Goal: Task Accomplishment & Management: Use online tool/utility

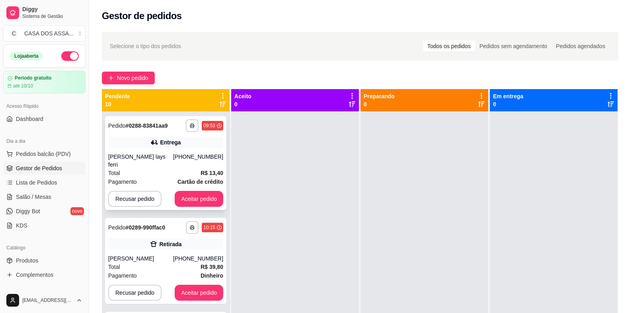
scroll to position [20, 0]
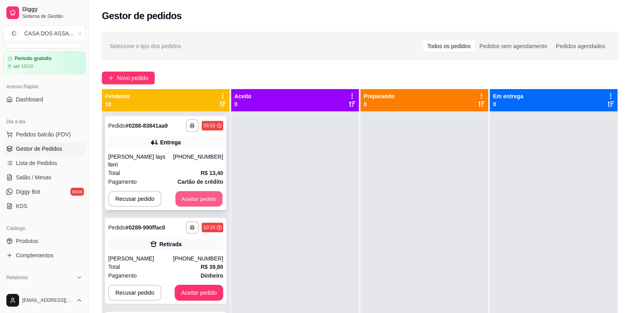
click at [190, 191] on button "Aceitar pedido" at bounding box center [199, 199] width 47 height 16
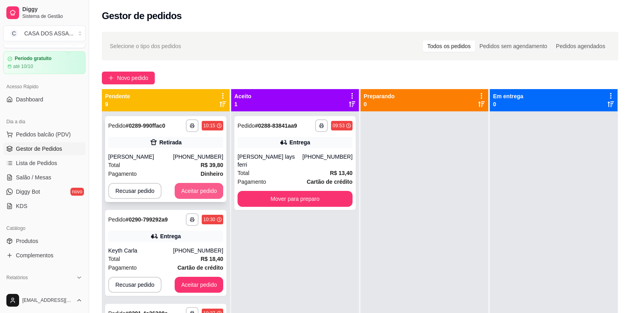
click at [191, 192] on button "Aceitar pedido" at bounding box center [199, 191] width 49 height 16
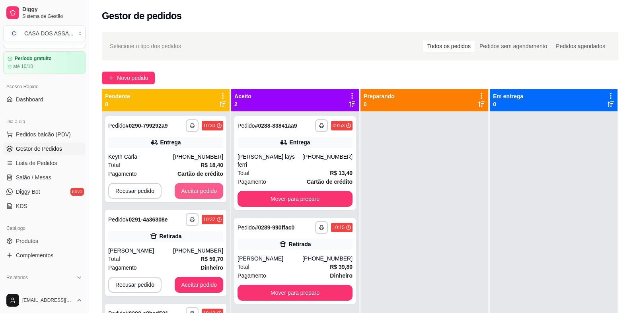
click at [191, 192] on button "Aceitar pedido" at bounding box center [199, 191] width 49 height 16
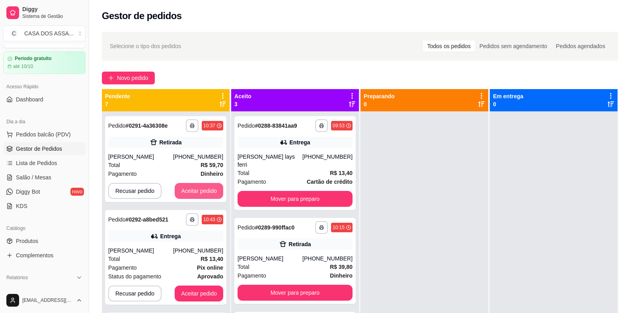
click at [191, 192] on button "Aceitar pedido" at bounding box center [199, 191] width 49 height 16
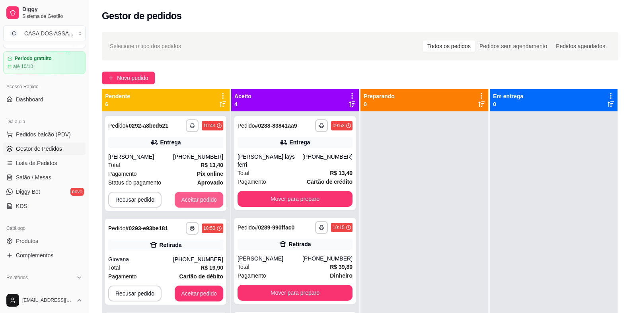
click at [191, 192] on button "Aceitar pedido" at bounding box center [199, 200] width 49 height 16
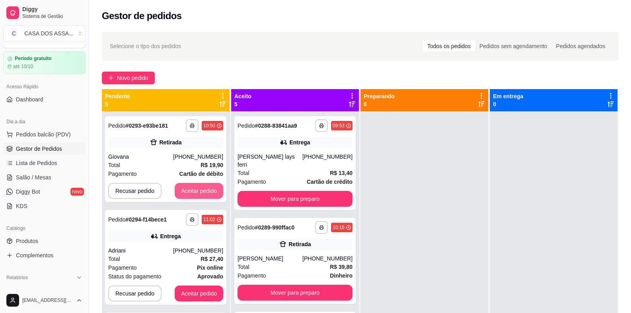
click at [191, 192] on button "Aceitar pedido" at bounding box center [199, 191] width 49 height 16
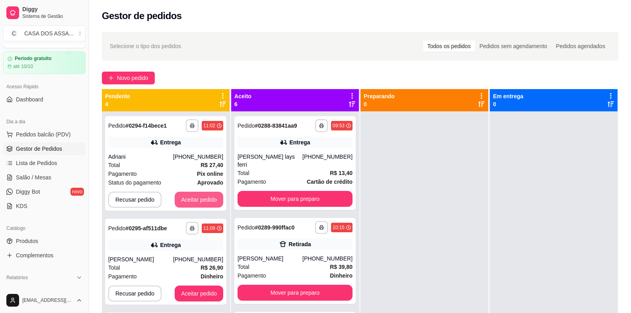
click at [191, 192] on button "Aceitar pedido" at bounding box center [199, 200] width 49 height 16
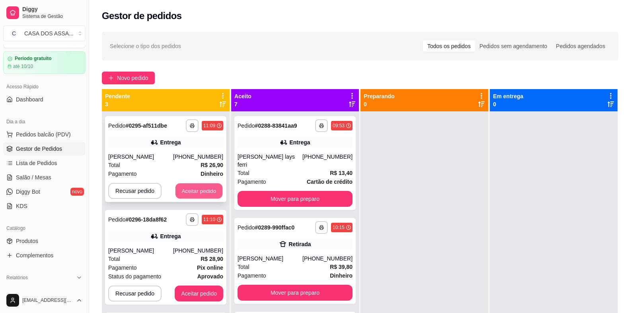
click at [193, 195] on button "Aceitar pedido" at bounding box center [199, 192] width 47 height 16
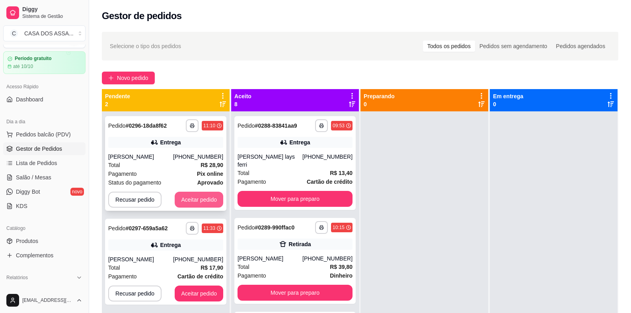
click at [196, 194] on button "Aceitar pedido" at bounding box center [199, 200] width 49 height 16
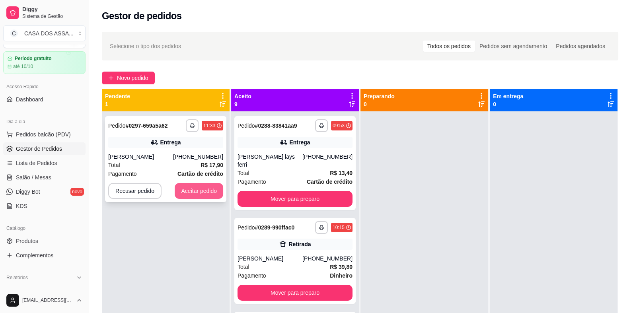
click at [199, 196] on button "Aceitar pedido" at bounding box center [199, 191] width 49 height 16
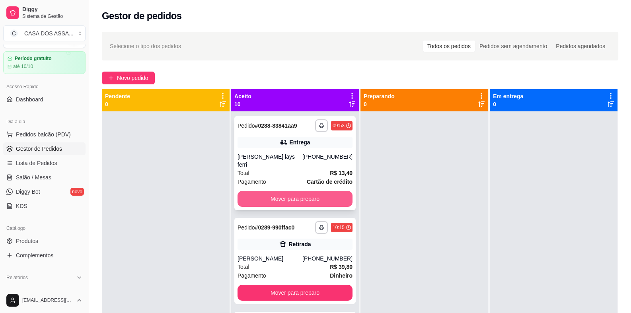
click at [291, 191] on button "Mover para preparo" at bounding box center [295, 199] width 115 height 16
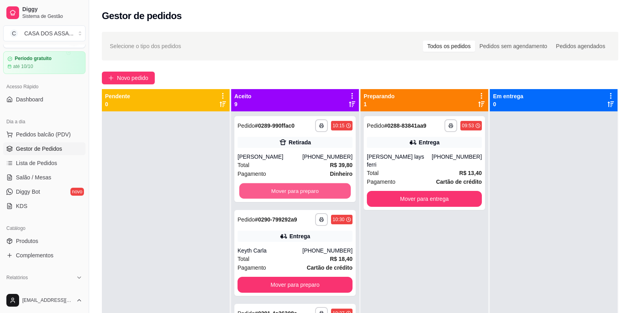
click at [291, 190] on button "Mover para preparo" at bounding box center [294, 192] width 111 height 16
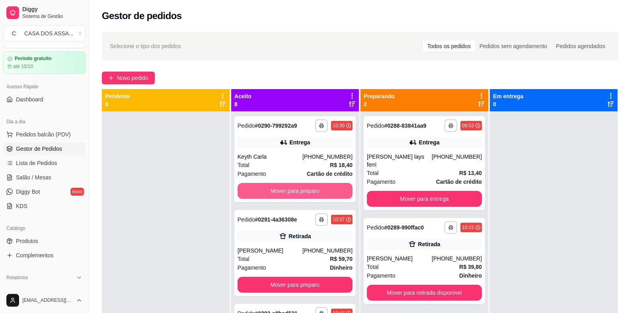
click at [291, 190] on button "Mover para preparo" at bounding box center [295, 191] width 115 height 16
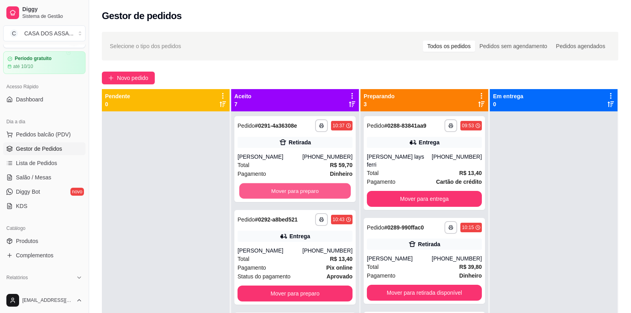
click at [291, 190] on button "Mover para preparo" at bounding box center [294, 192] width 111 height 16
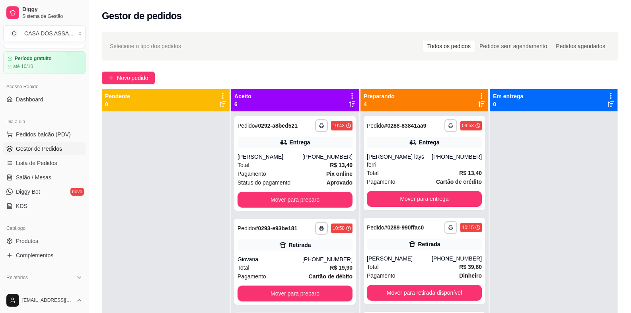
click at [291, 190] on div "**********" at bounding box center [294, 163] width 121 height 95
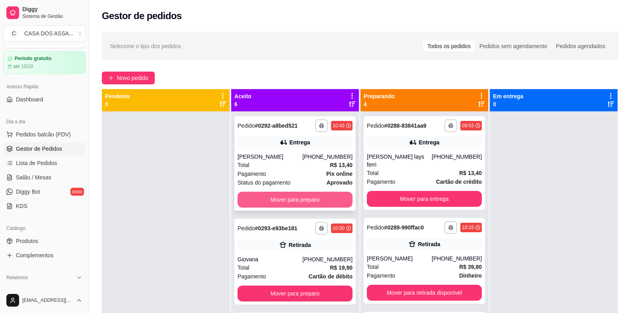
click at [299, 198] on button "Mover para preparo" at bounding box center [295, 200] width 115 height 16
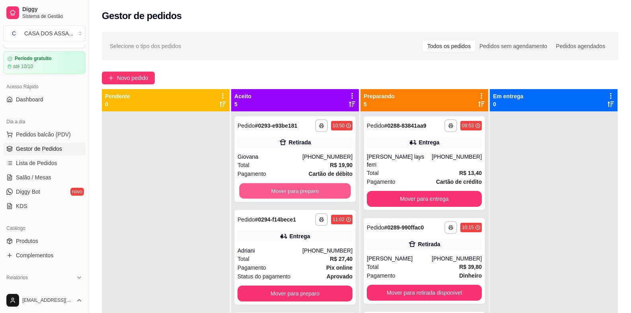
click at [299, 198] on button "Mover para preparo" at bounding box center [294, 192] width 111 height 16
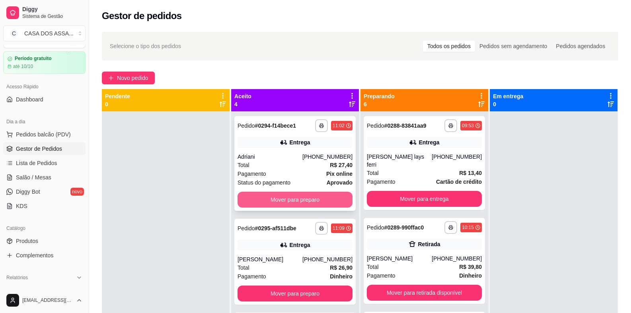
click at [301, 192] on button "Mover para preparo" at bounding box center [295, 200] width 115 height 16
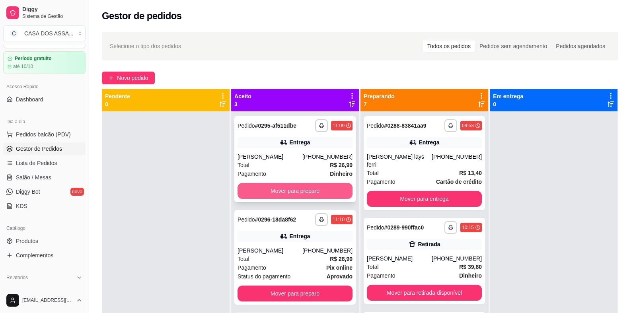
click at [303, 194] on button "Mover para preparo" at bounding box center [295, 191] width 115 height 16
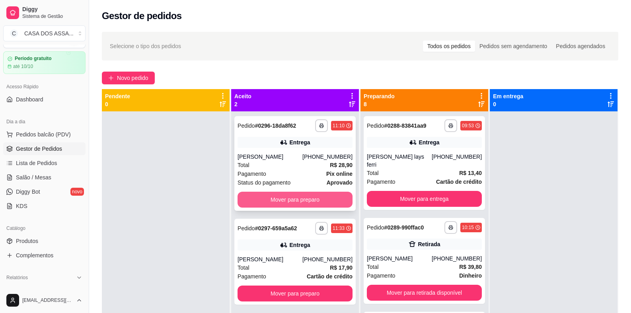
click at [303, 194] on button "Mover para preparo" at bounding box center [295, 200] width 115 height 16
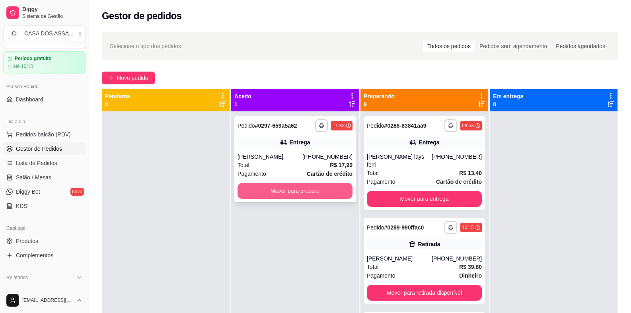
click at [306, 191] on button "Mover para preparo" at bounding box center [295, 191] width 115 height 16
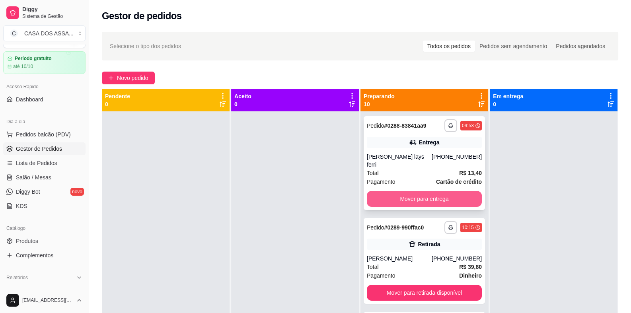
click at [384, 193] on button "Mover para entrega" at bounding box center [424, 199] width 115 height 16
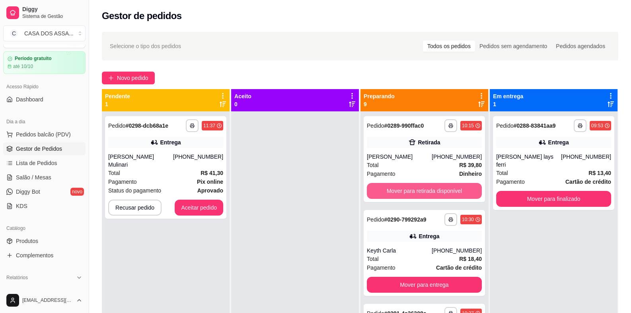
click at [384, 193] on button "Mover para retirada disponível" at bounding box center [424, 191] width 115 height 16
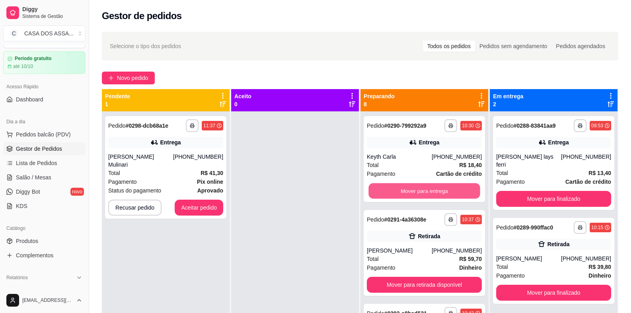
click at [384, 193] on button "Mover para entrega" at bounding box center [424, 192] width 111 height 16
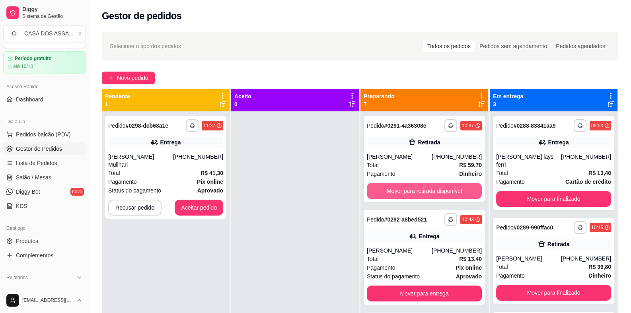
click at [384, 193] on button "Mover para retirada disponível" at bounding box center [424, 191] width 115 height 16
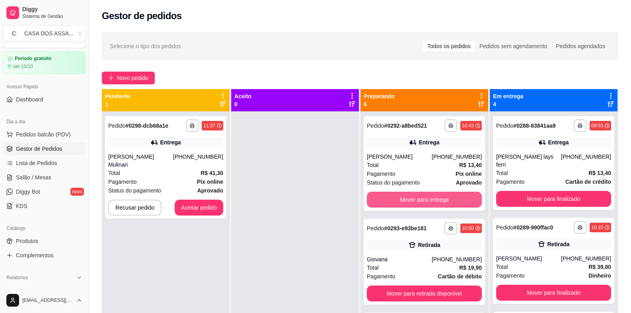
click at [384, 193] on button "Mover para entrega" at bounding box center [424, 200] width 115 height 16
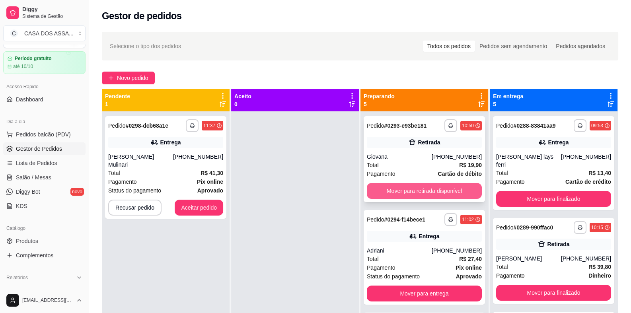
click at [394, 189] on button "Mover para retirada disponível" at bounding box center [424, 191] width 115 height 16
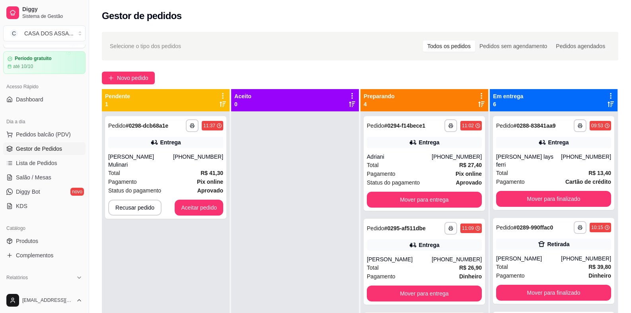
click at [394, 189] on div "**********" at bounding box center [424, 163] width 121 height 95
click at [422, 201] on button "Mover para entrega" at bounding box center [424, 200] width 115 height 16
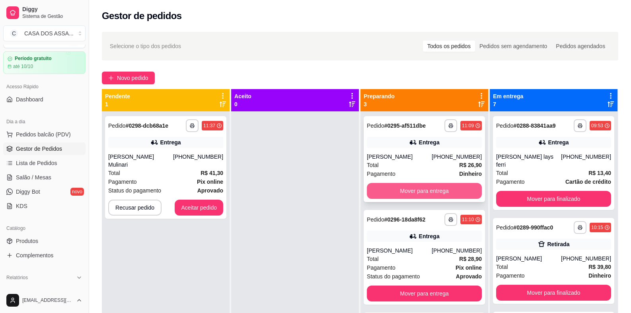
click at [426, 188] on button "Mover para entrega" at bounding box center [424, 191] width 115 height 16
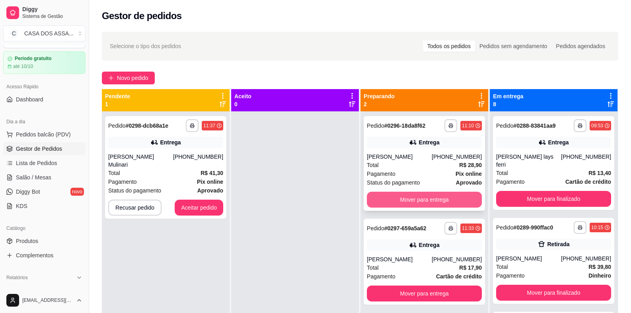
click at [426, 200] on button "Mover para entrega" at bounding box center [424, 200] width 115 height 16
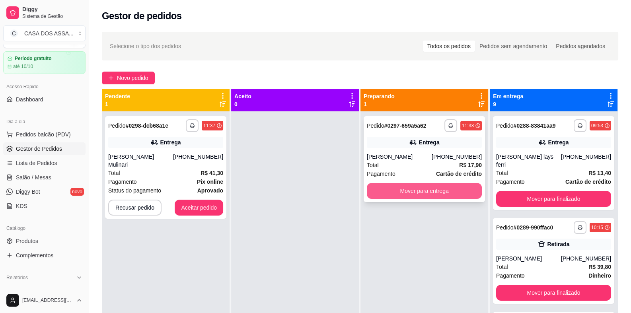
click at [429, 192] on button "Mover para entrega" at bounding box center [424, 191] width 115 height 16
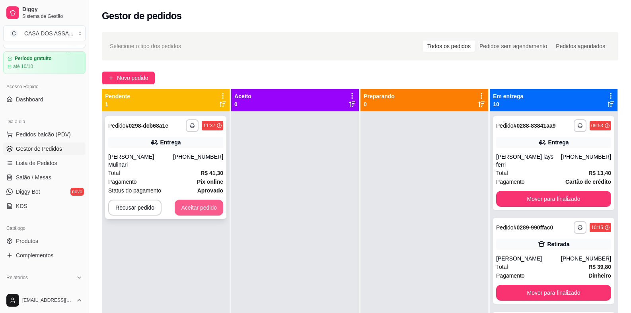
click at [197, 212] on button "Aceitar pedido" at bounding box center [199, 208] width 49 height 16
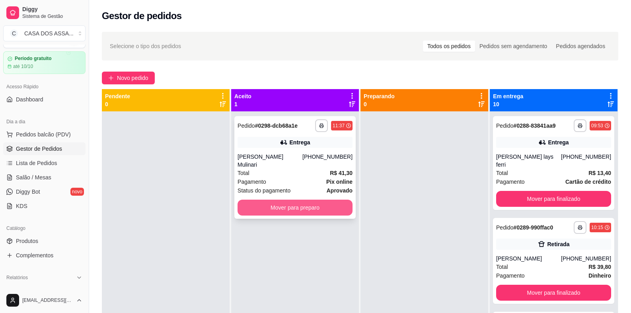
click at [313, 206] on button "Mover para preparo" at bounding box center [295, 208] width 115 height 16
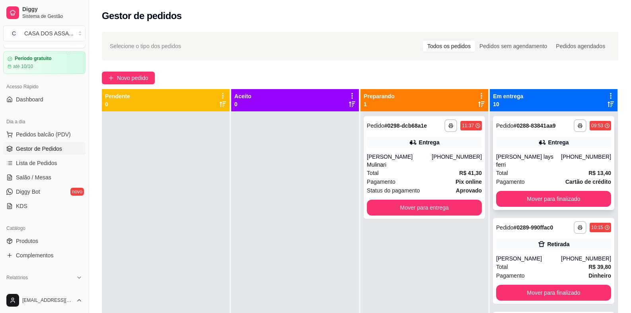
click at [524, 148] on div "**********" at bounding box center [553, 163] width 121 height 94
click at [569, 191] on button "Mover para finalizado" at bounding box center [553, 199] width 111 height 16
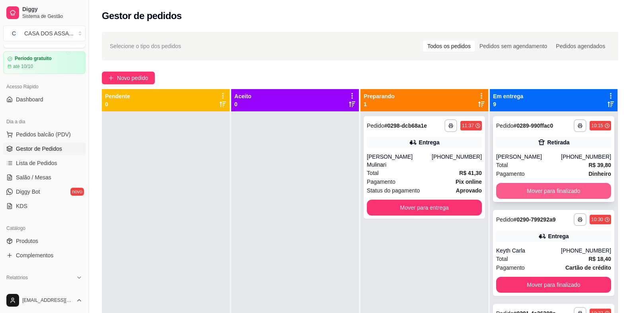
click at [544, 191] on button "Mover para finalizado" at bounding box center [553, 191] width 115 height 16
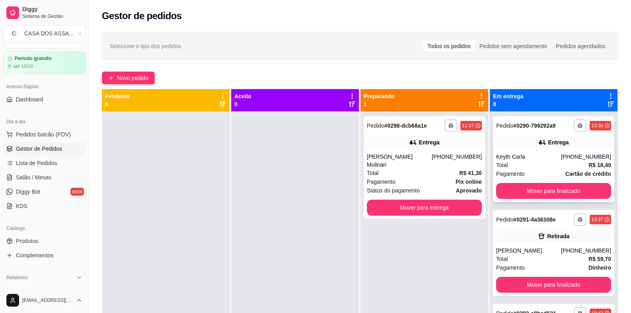
click at [519, 154] on div "Keyth Carla" at bounding box center [528, 157] width 65 height 8
click at [547, 190] on button "Mover para finalizado" at bounding box center [553, 191] width 115 height 16
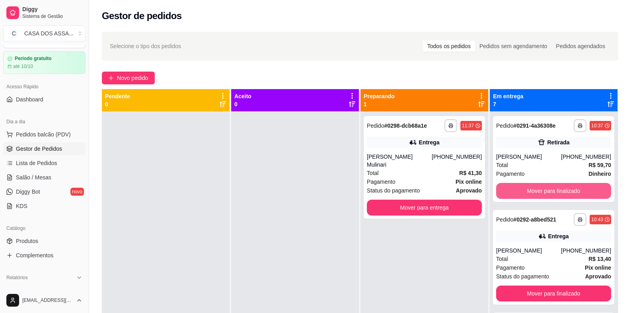
click at [547, 190] on button "Mover para finalizado" at bounding box center [553, 191] width 115 height 16
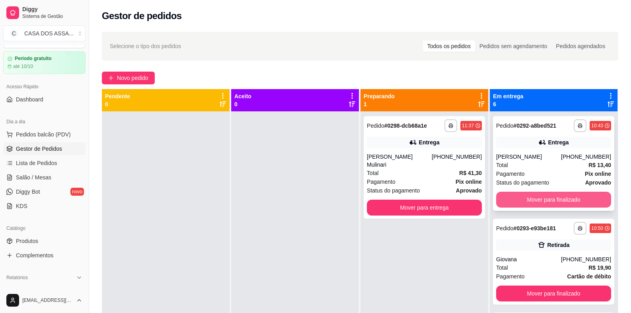
click at [539, 199] on button "Mover para finalizado" at bounding box center [553, 200] width 115 height 16
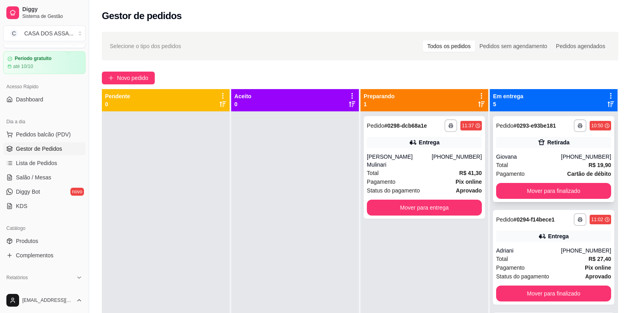
click at [521, 149] on div "**********" at bounding box center [553, 159] width 121 height 86
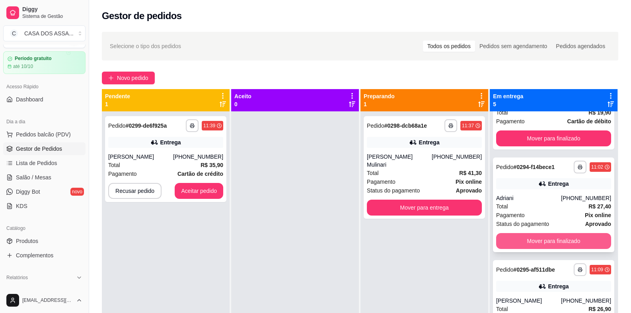
scroll to position [79, 0]
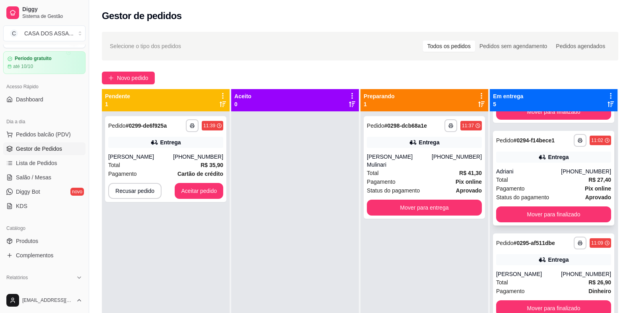
click at [533, 180] on div "Total R$ 27,40" at bounding box center [553, 180] width 115 height 9
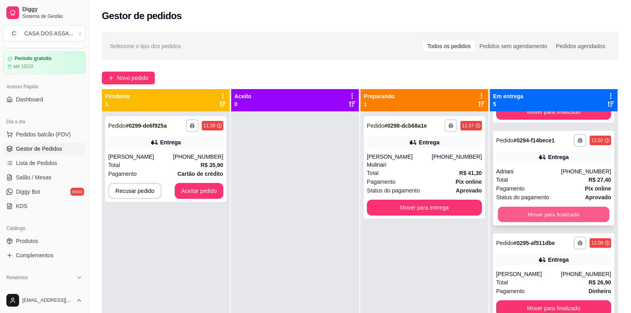
click at [553, 214] on button "Mover para finalizado" at bounding box center [553, 215] width 111 height 16
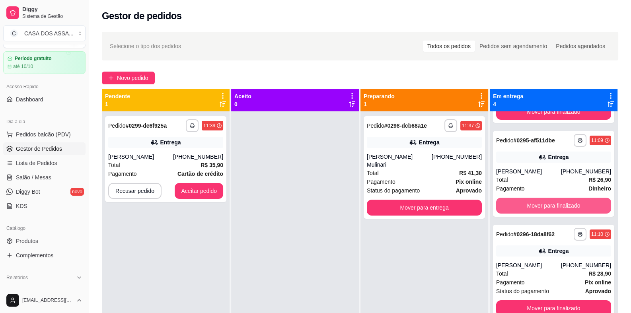
scroll to position [79, 0]
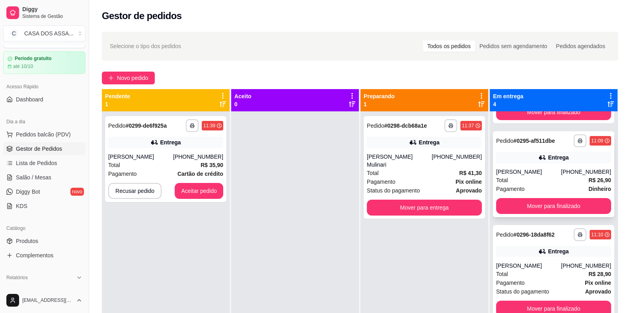
click at [527, 162] on div "Entrega" at bounding box center [553, 157] width 115 height 11
click at [535, 204] on button "Mover para finalizado" at bounding box center [553, 207] width 111 height 16
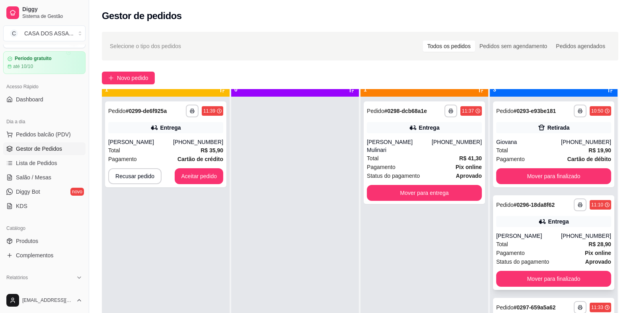
scroll to position [22, 0]
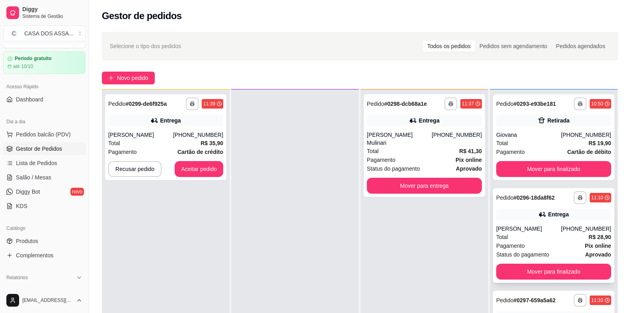
click at [526, 220] on div "**********" at bounding box center [553, 235] width 121 height 95
click at [531, 223] on div "**********" at bounding box center [553, 235] width 121 height 95
click at [528, 270] on button "Mover para finalizado" at bounding box center [553, 272] width 111 height 16
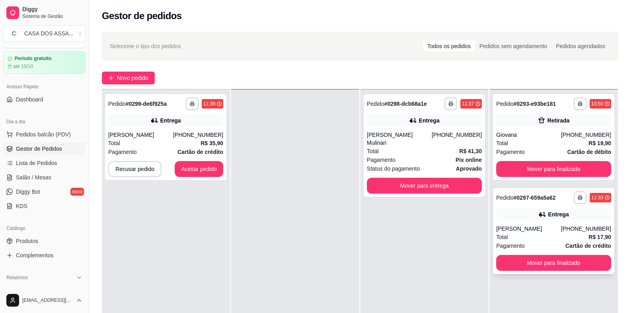
click at [520, 215] on div "Entrega" at bounding box center [553, 214] width 115 height 11
click at [190, 169] on button "Aceitar pedido" at bounding box center [199, 170] width 47 height 16
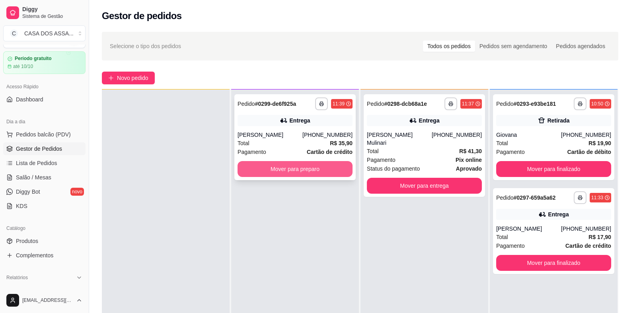
click at [280, 170] on button "Mover para preparo" at bounding box center [295, 169] width 115 height 16
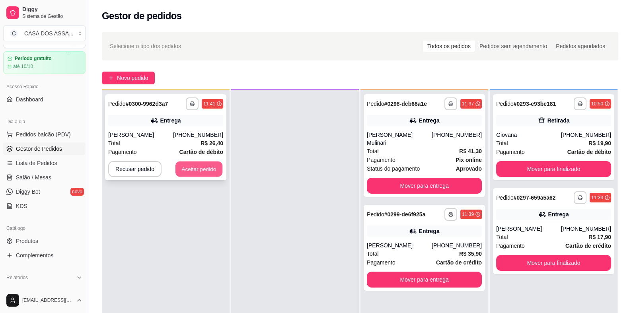
click at [204, 173] on button "Aceitar pedido" at bounding box center [199, 170] width 47 height 16
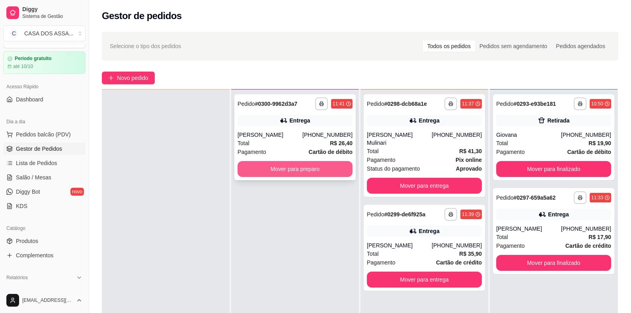
click at [289, 169] on button "Mover para preparo" at bounding box center [295, 169] width 115 height 16
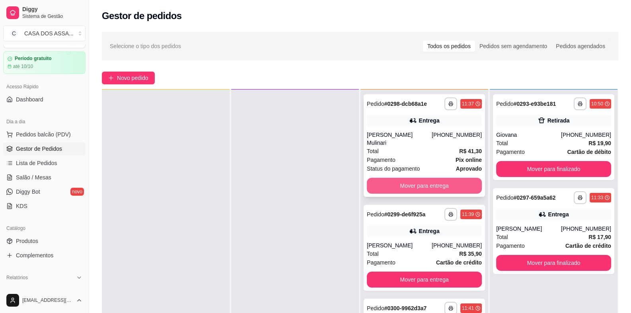
click at [433, 186] on button "Mover para entrega" at bounding box center [424, 186] width 115 height 16
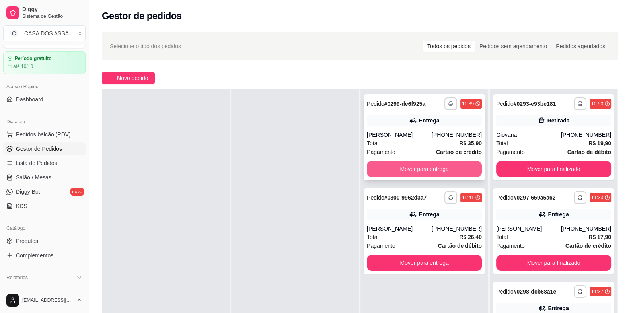
click at [434, 168] on button "Mover para entrega" at bounding box center [424, 169] width 115 height 16
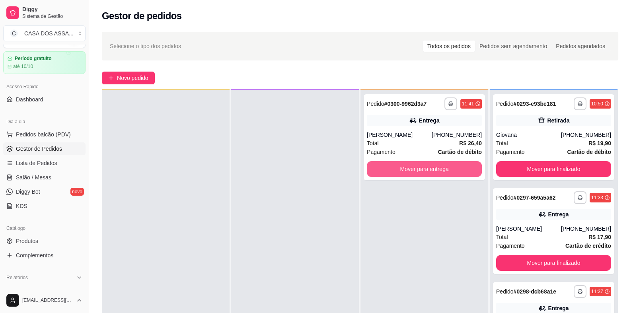
click at [434, 168] on button "Mover para entrega" at bounding box center [424, 169] width 115 height 16
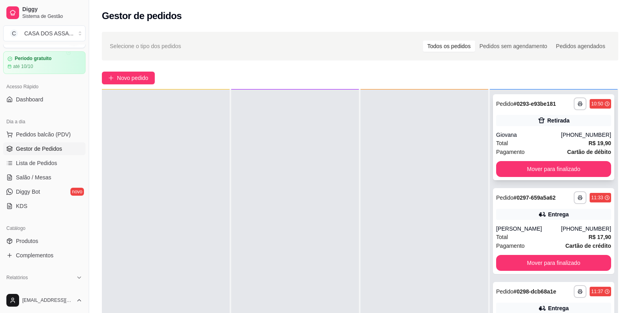
scroll to position [0, 0]
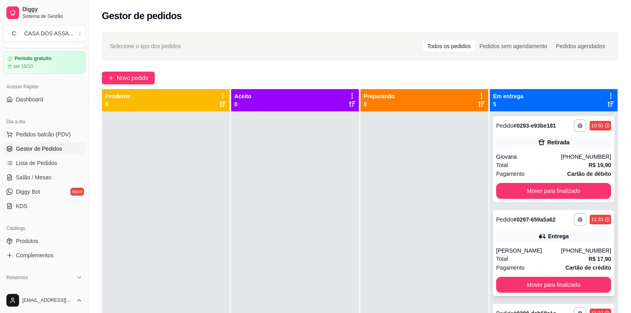
click at [526, 235] on div "Entrega" at bounding box center [553, 236] width 115 height 11
click at [528, 244] on div "**********" at bounding box center [553, 253] width 121 height 86
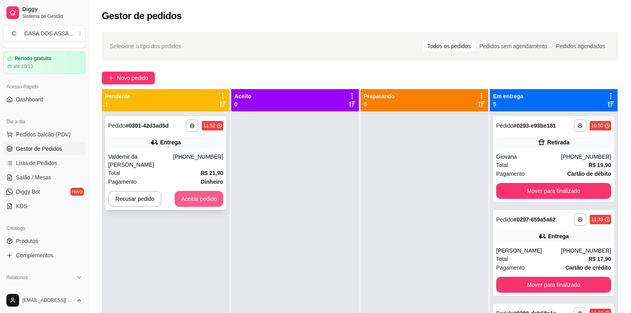
click at [193, 203] on button "Aceitar pedido" at bounding box center [199, 199] width 49 height 16
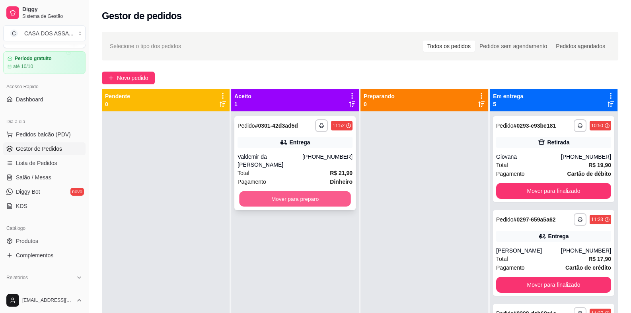
click at [299, 207] on button "Mover para preparo" at bounding box center [294, 199] width 111 height 16
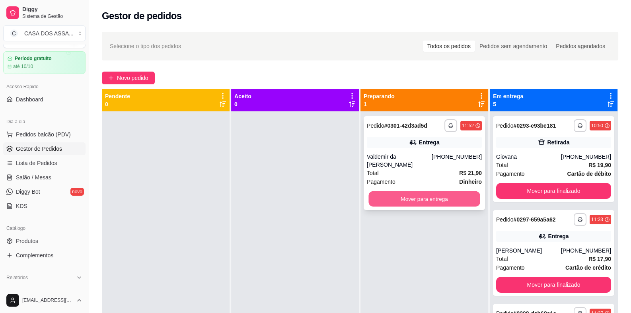
click at [416, 201] on button "Mover para entrega" at bounding box center [424, 199] width 111 height 16
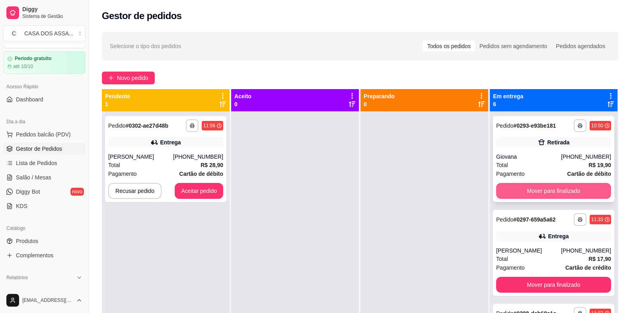
click at [543, 194] on button "Mover para finalizado" at bounding box center [553, 191] width 115 height 16
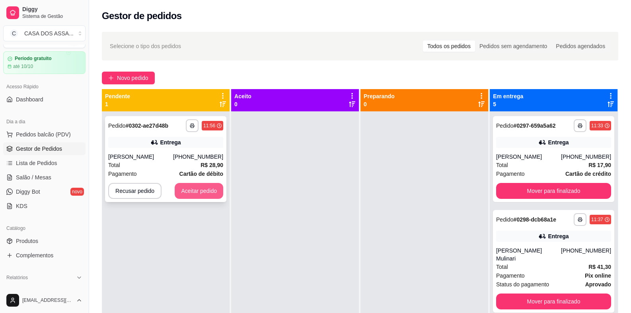
click at [193, 192] on button "Aceitar pedido" at bounding box center [199, 191] width 49 height 16
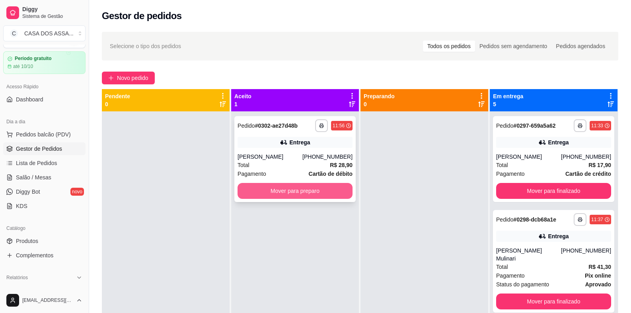
click at [286, 191] on button "Mover para preparo" at bounding box center [295, 191] width 115 height 16
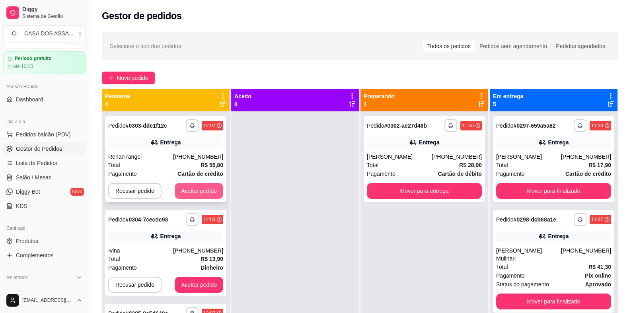
click at [199, 190] on button "Aceitar pedido" at bounding box center [199, 191] width 49 height 16
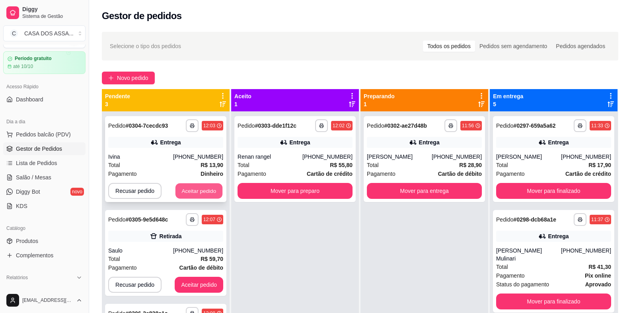
click at [202, 189] on button "Aceitar pedido" at bounding box center [199, 192] width 47 height 16
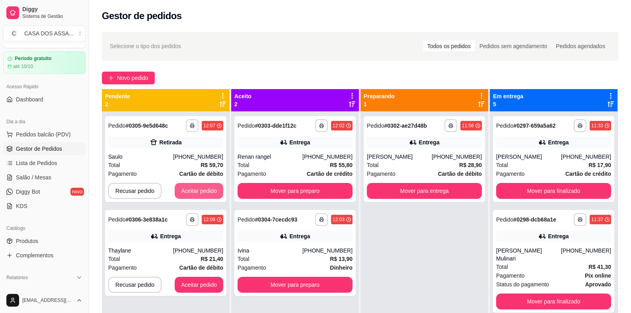
click at [202, 189] on button "Aceitar pedido" at bounding box center [199, 191] width 49 height 16
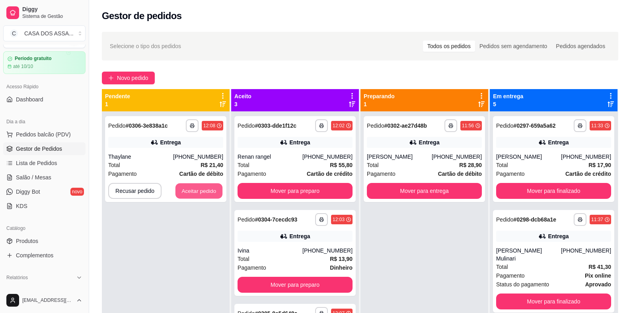
click at [202, 189] on button "Aceitar pedido" at bounding box center [199, 192] width 47 height 16
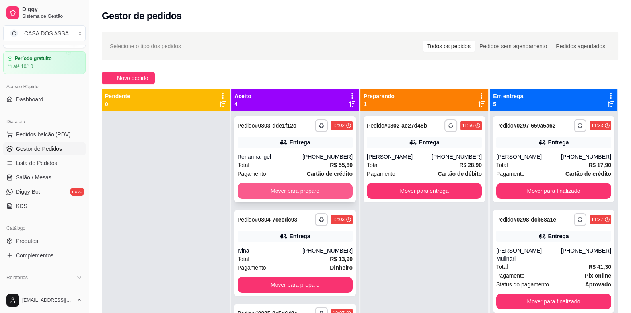
click at [293, 186] on button "Mover para preparo" at bounding box center [295, 191] width 115 height 16
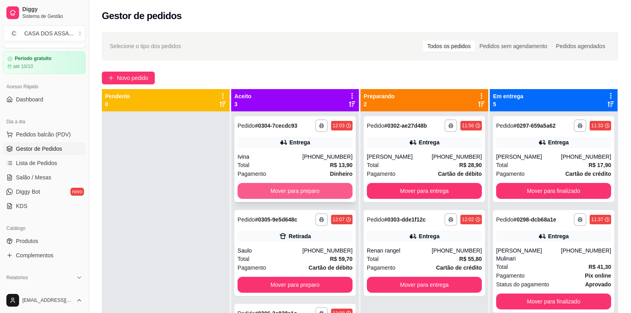
click at [310, 186] on button "Mover para preparo" at bounding box center [295, 191] width 115 height 16
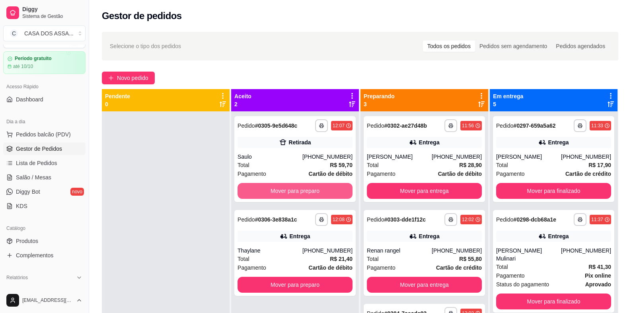
click at [310, 186] on button "Mover para preparo" at bounding box center [295, 191] width 115 height 16
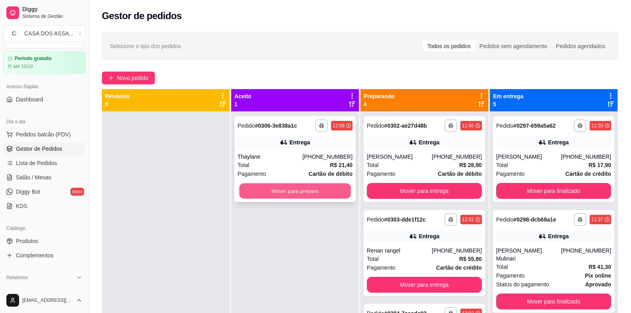
click at [310, 188] on button "Mover para preparo" at bounding box center [294, 192] width 111 height 16
